Goal: Navigation & Orientation: Find specific page/section

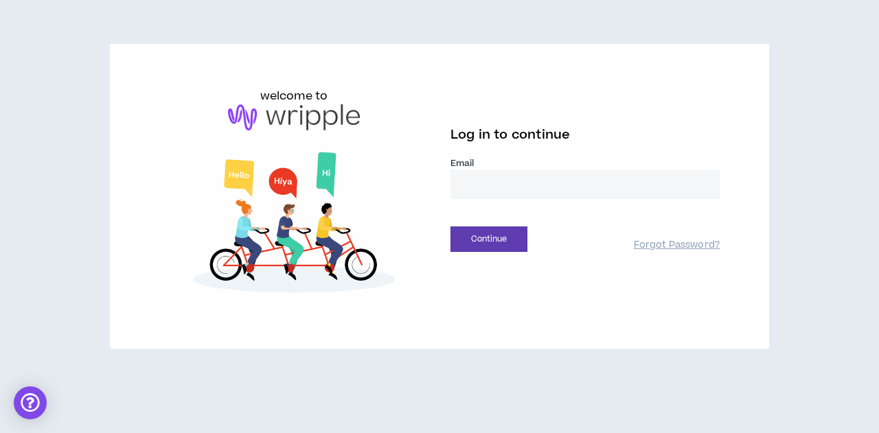
click at [451, 199] on div at bounding box center [451, 199] width 0 height 0
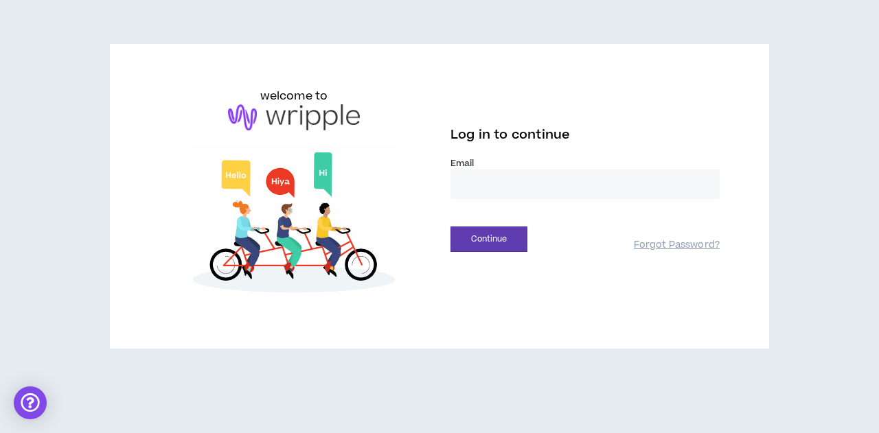
type input "**********"
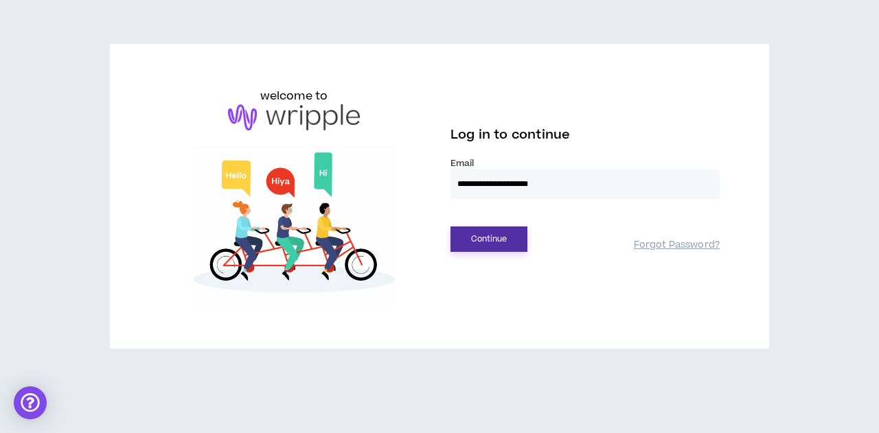
click at [508, 236] on button "Continue" at bounding box center [489, 239] width 77 height 25
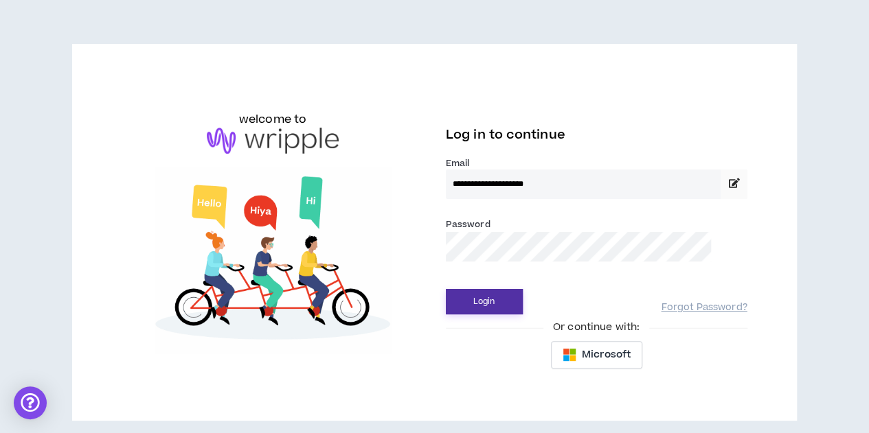
click at [487, 303] on button "Login" at bounding box center [484, 301] width 77 height 25
